Goal: Find specific page/section

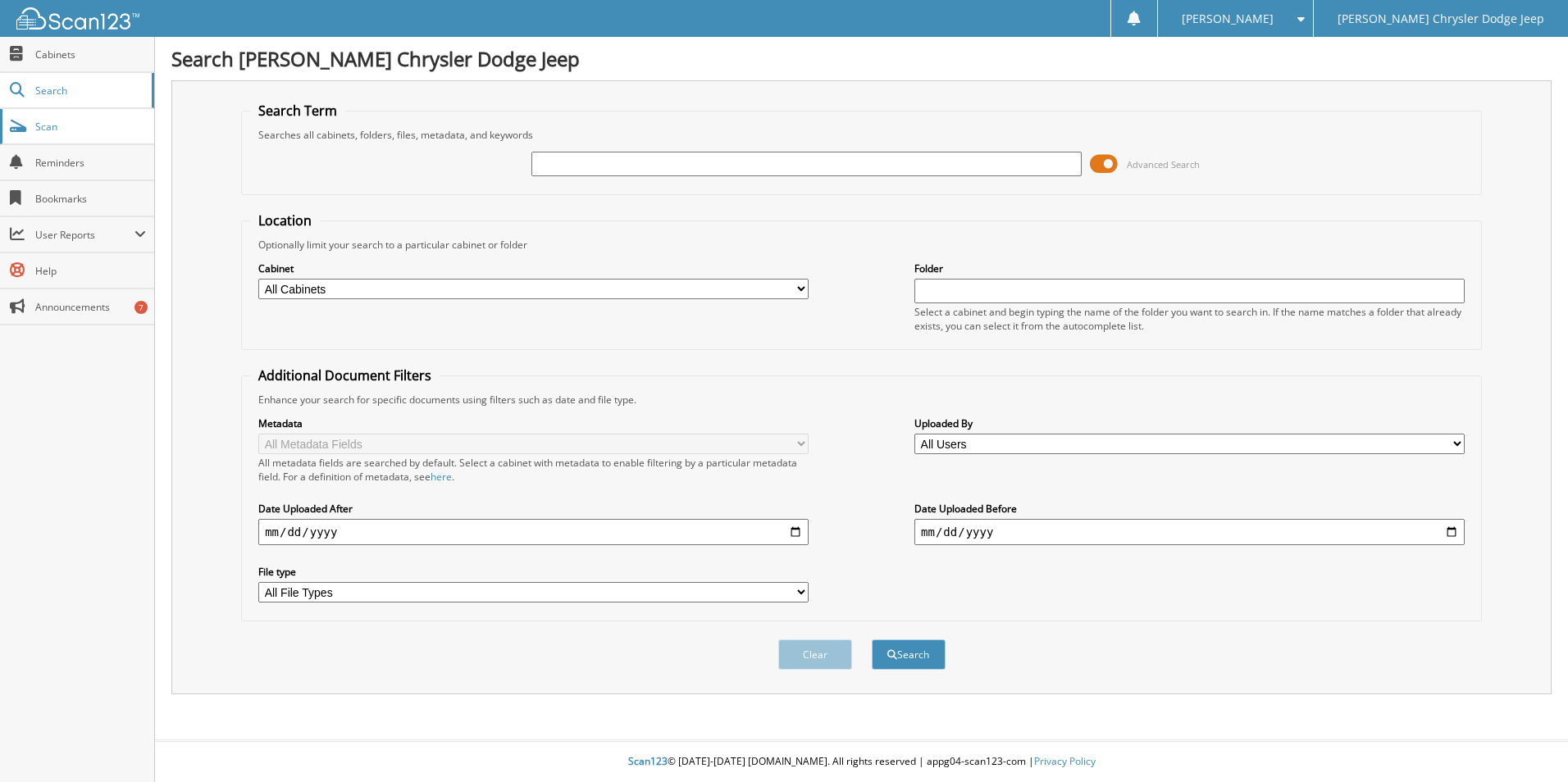
click at [59, 129] on span "Scan" at bounding box center [90, 126] width 111 height 14
click at [67, 90] on span "Search" at bounding box center [89, 90] width 108 height 14
click at [62, 54] on span "Cabinets" at bounding box center [90, 54] width 111 height 14
click at [622, 167] on input "text" at bounding box center [806, 164] width 550 height 25
type input "2543952"
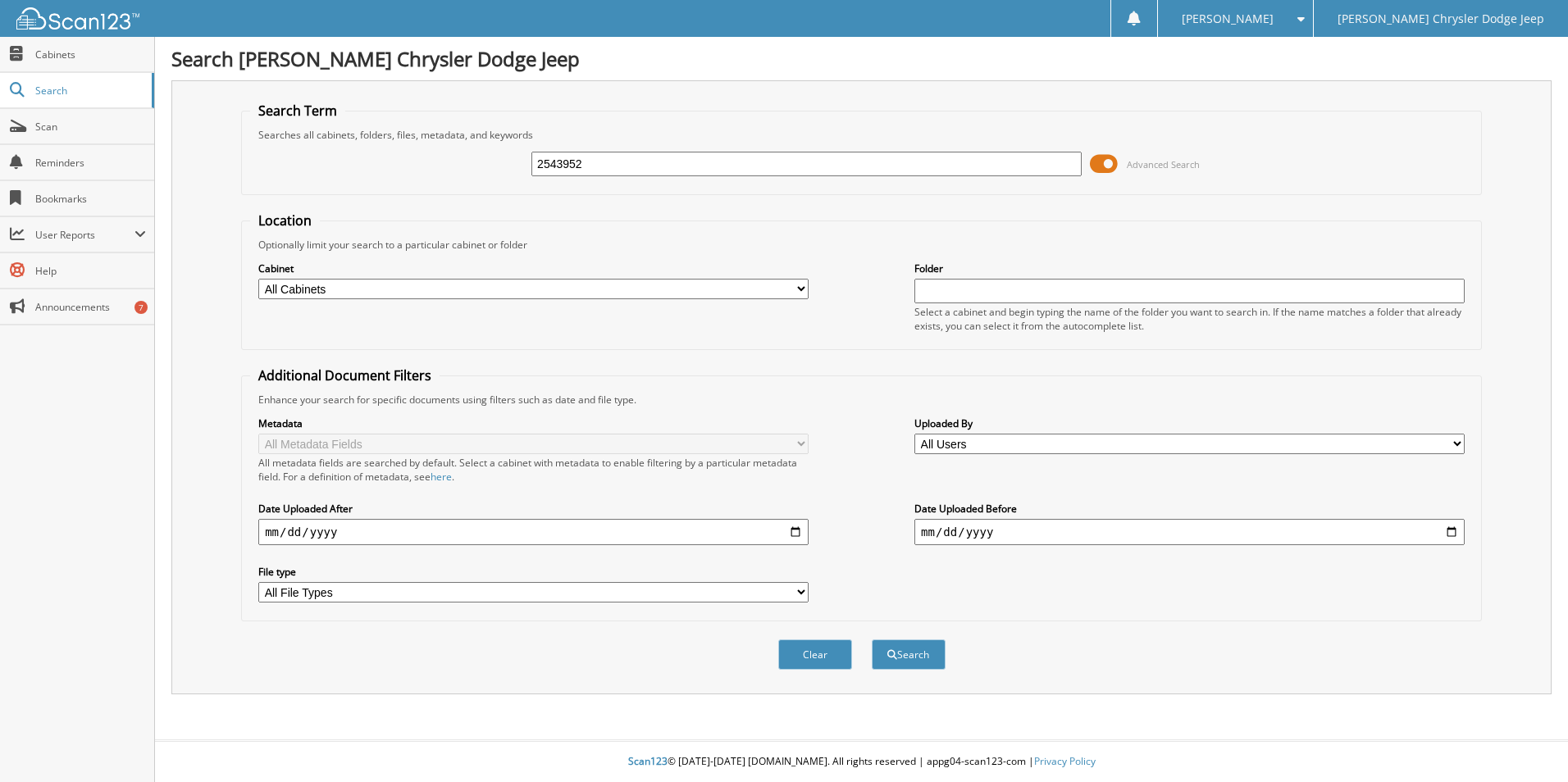
click at [872, 639] on button "Search" at bounding box center [909, 654] width 74 height 30
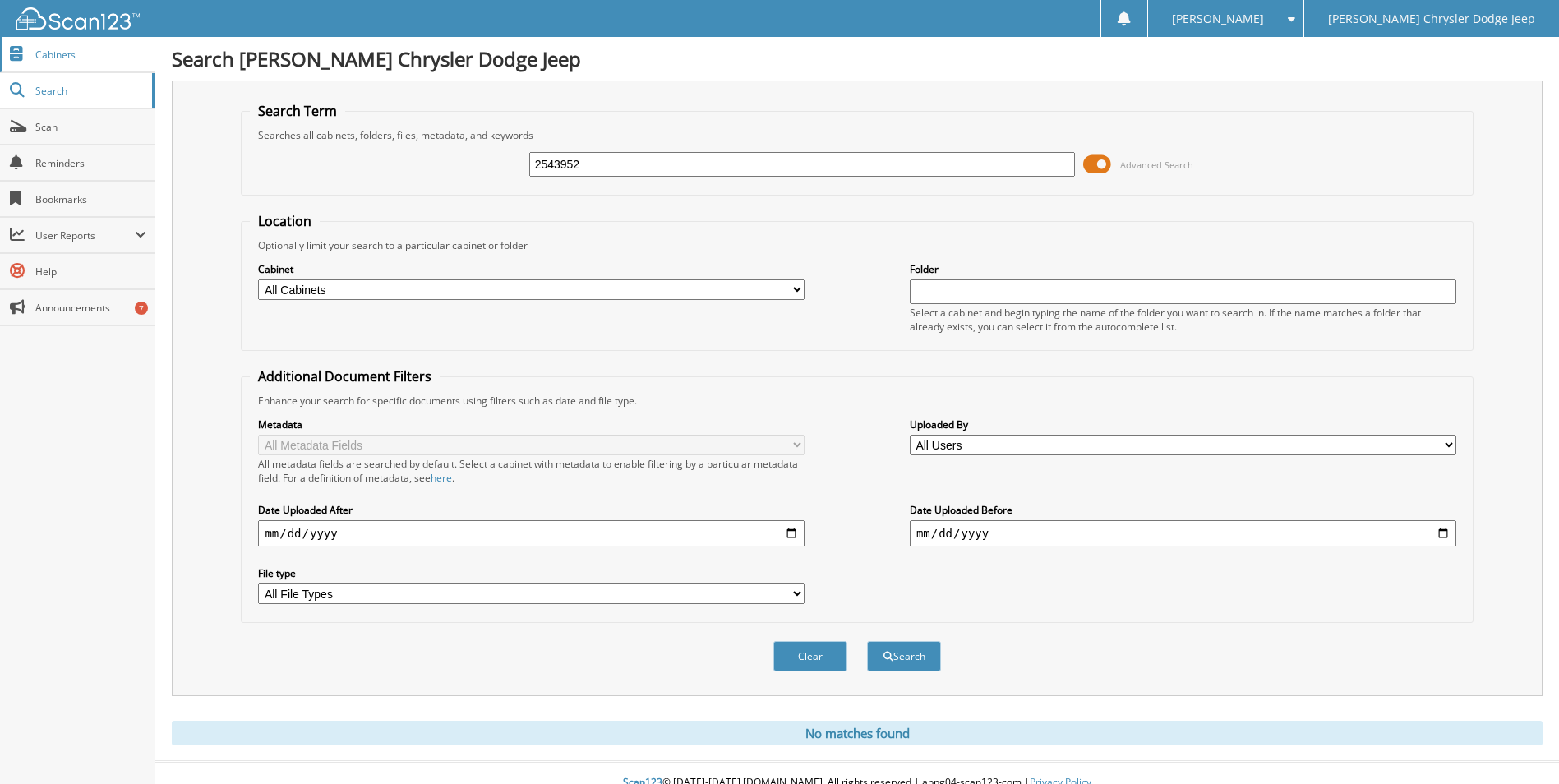
click at [48, 50] on span "Cabinets" at bounding box center [90, 54] width 111 height 14
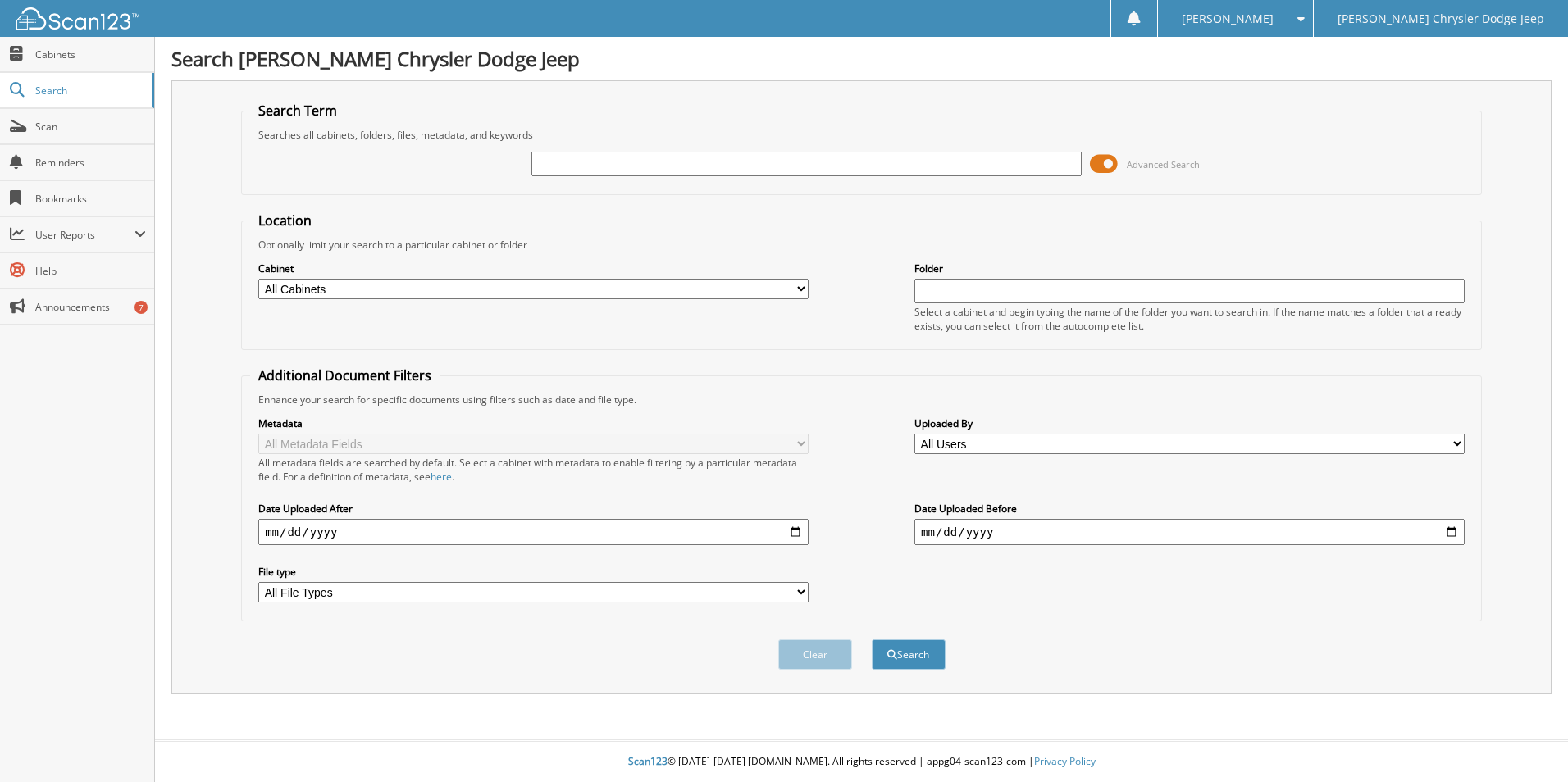
click at [582, 167] on input "text" at bounding box center [806, 164] width 550 height 25
type input "2543592"
click at [872, 639] on button "Search" at bounding box center [909, 654] width 74 height 30
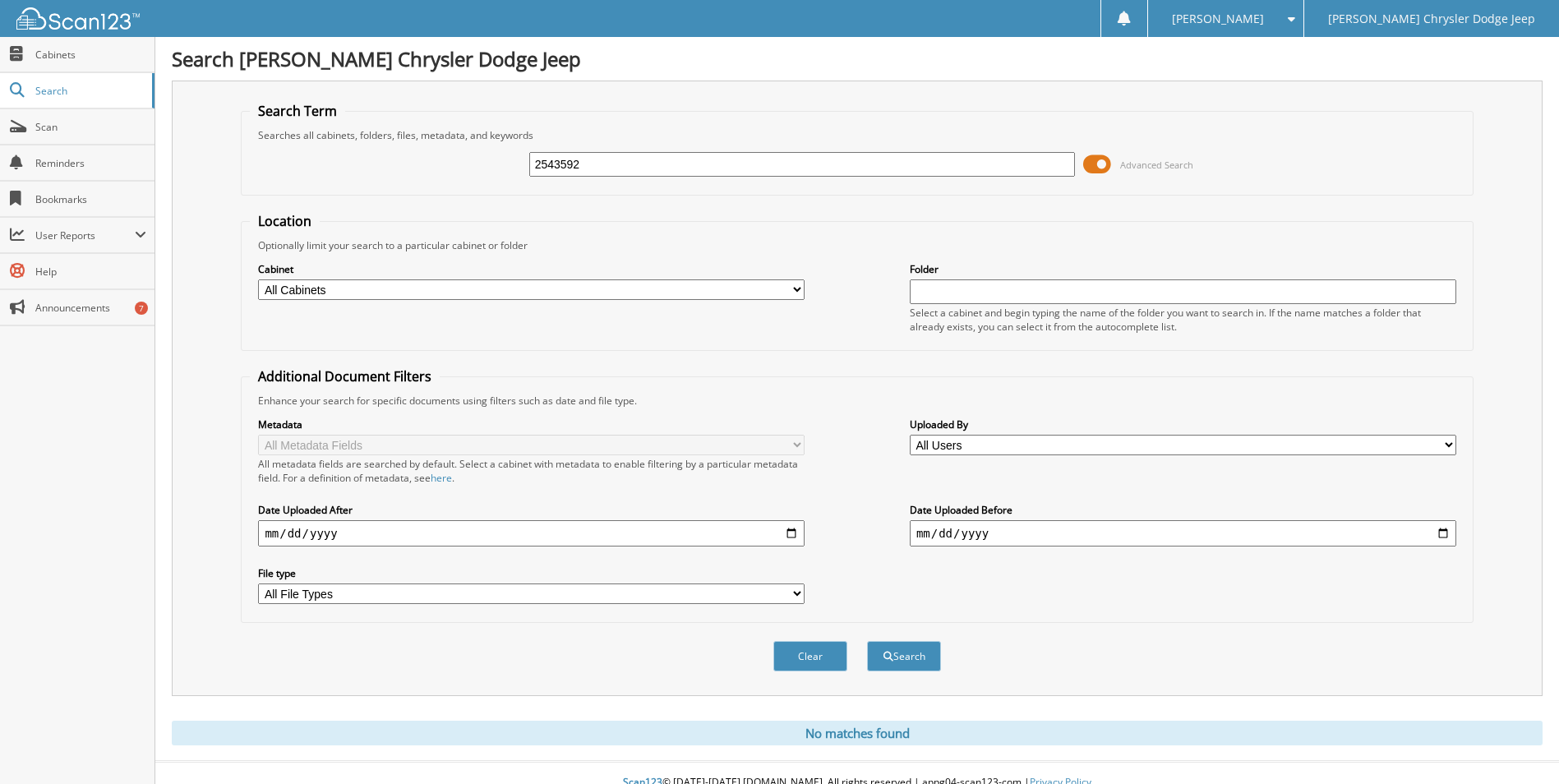
click at [1102, 159] on span at bounding box center [1097, 164] width 28 height 25
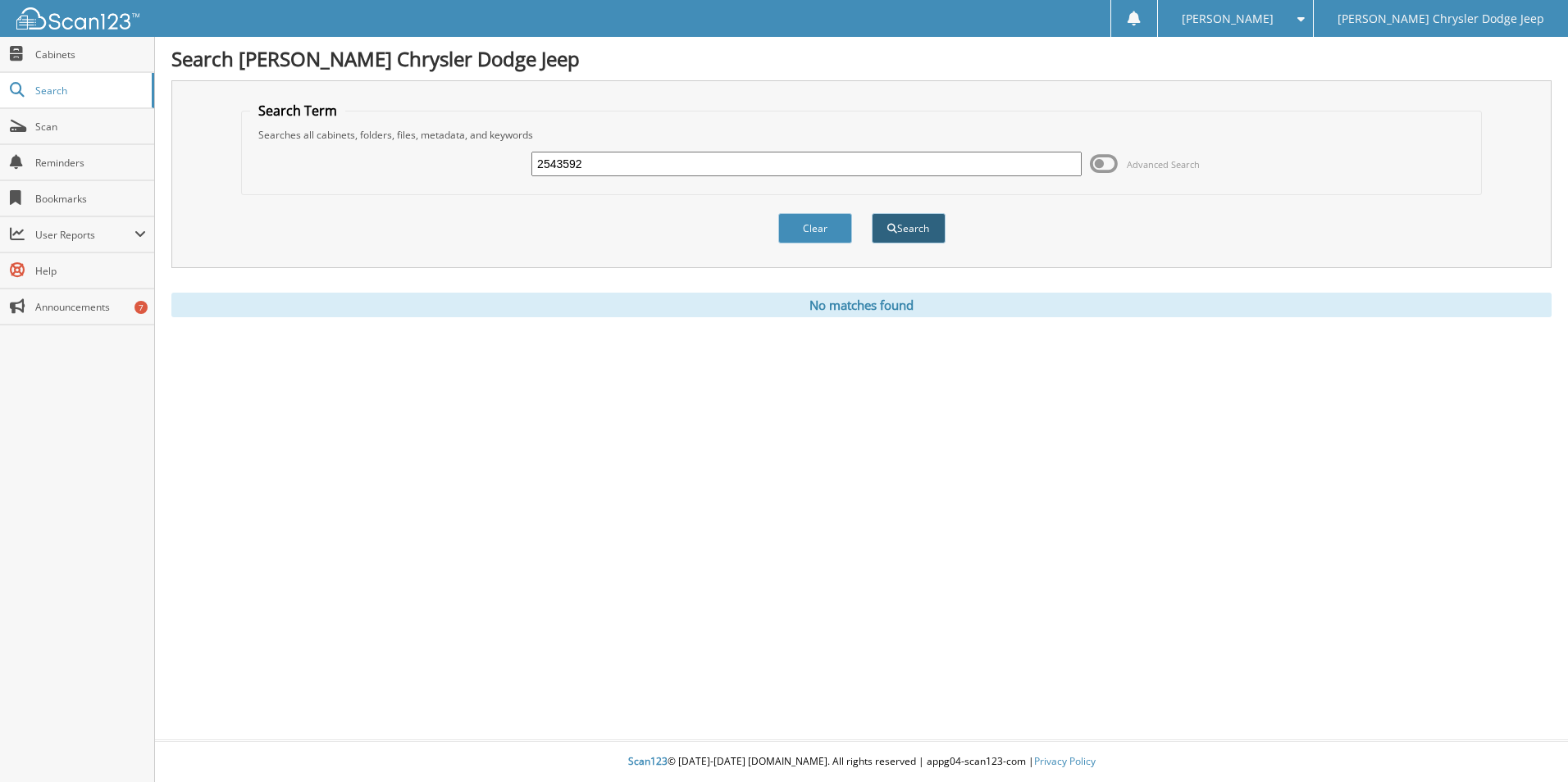
click at [902, 222] on button "Search" at bounding box center [909, 228] width 74 height 30
